Goal: Navigation & Orientation: Find specific page/section

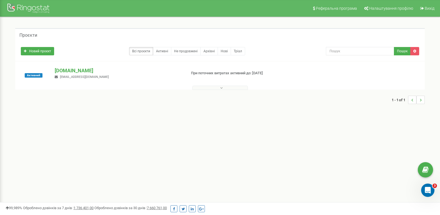
click at [319, 129] on div "Реферальна програма Налаштування профілю Вихід Проєкти Новий проєкт Всі проєкти…" at bounding box center [220, 166] width 440 height 333
click at [373, 9] on span "Налаштування профілю" at bounding box center [391, 8] width 44 height 4
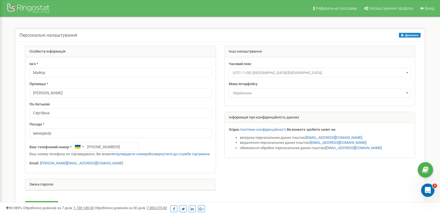
click at [49, 189] on div "Зміна паролю" at bounding box center [120, 184] width 190 height 11
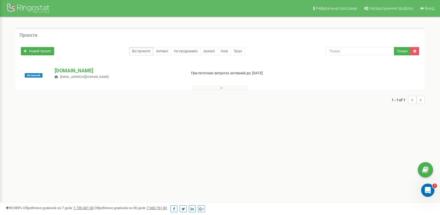
click at [179, 110] on div "Проєкти Новий проєкт Всі проєкти Активні Не продовжені Архівні Нові Тріал Пошук" at bounding box center [220, 69] width 432 height 104
click at [126, 41] on div "Проєкти" at bounding box center [220, 34] width 410 height 13
click at [120, 32] on div "Проєкти" at bounding box center [220, 34] width 410 height 13
click at [102, 22] on div "Проєкти Новий проєкт Всі проєкти Активні Не продовжені Архівні Нові Тріал Пошук" at bounding box center [220, 69] width 432 height 104
click at [78, 7] on nav "Реферальна програма Налаштування профілю Вихід" at bounding box center [220, 8] width 440 height 17
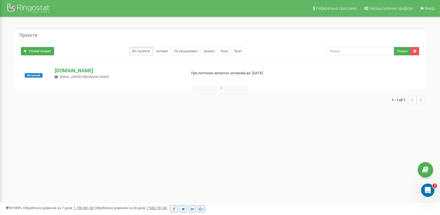
click at [96, 31] on div "Проєкти" at bounding box center [220, 34] width 410 height 13
click at [76, 32] on div "Проєкти" at bounding box center [220, 34] width 410 height 13
click at [67, 21] on div "Проєкти Новий проєкт Всі проєкти Активні Не продовжені Архівні Нові Тріал Пошук" at bounding box center [220, 69] width 432 height 104
click at [99, 117] on div "Проєкти Новий проєкт Всі проєкти Активні Не продовжені Архівні Нові Тріал Пошук" at bounding box center [220, 69] width 432 height 104
click at [86, 35] on div "Проєкти" at bounding box center [220, 34] width 410 height 13
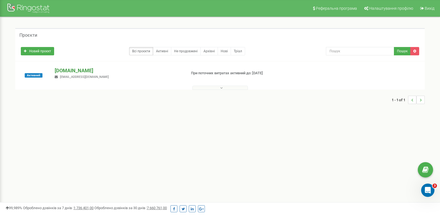
click at [79, 69] on p "a-ur.com" at bounding box center [118, 70] width 127 height 7
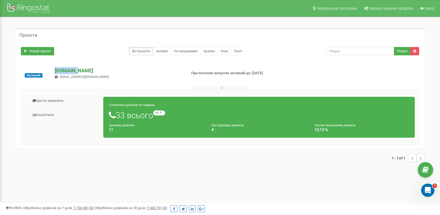
drag, startPoint x: 52, startPoint y: 70, endPoint x: 75, endPoint y: 67, distance: 22.7
click at [78, 70] on div "a-ur.com i.antonyuk1@gmail.com" at bounding box center [118, 73] width 135 height 12
copy p "a-ur.com"
click at [276, 33] on div "Проєкти" at bounding box center [220, 34] width 410 height 13
